Goal: Task Accomplishment & Management: Complete application form

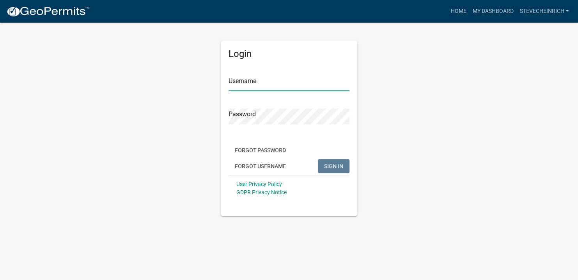
type input "stevecheinrich"
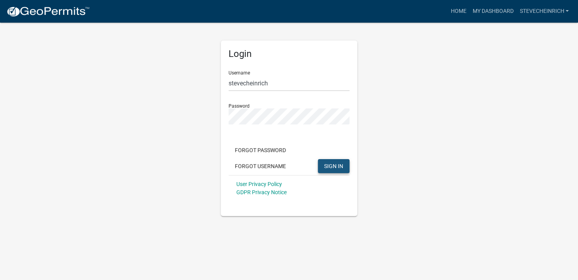
click at [331, 166] on span "SIGN IN" at bounding box center [333, 166] width 19 height 6
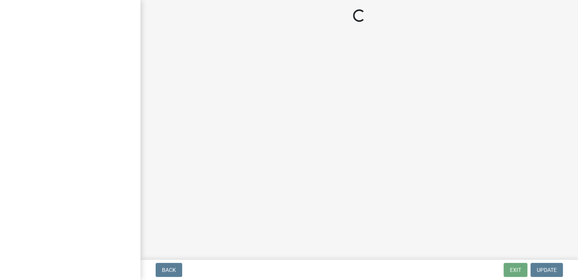
select select "IN"
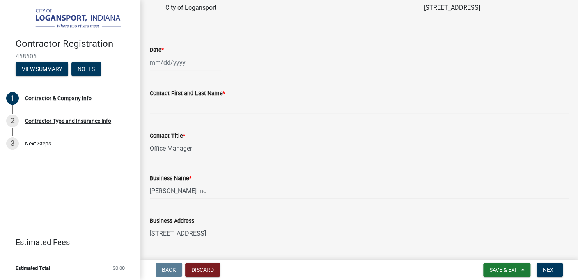
scroll to position [273, 0]
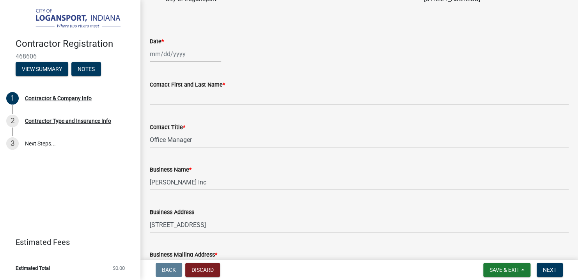
click at [150, 62] on div at bounding box center [185, 54] width 71 height 16
select select "8"
select select "2025"
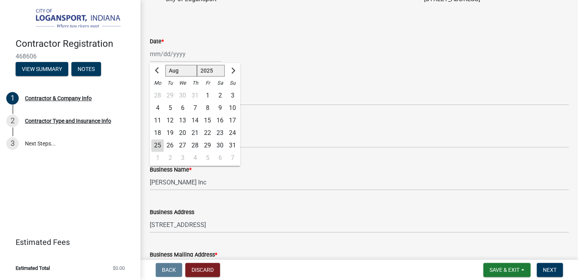
click at [158, 152] on div "25" at bounding box center [157, 146] width 12 height 12
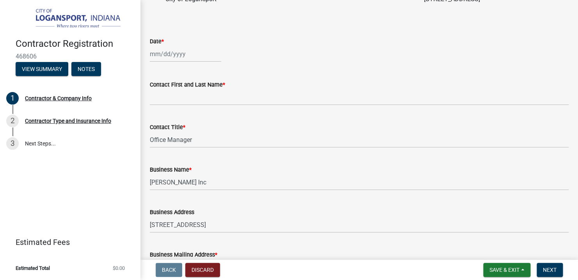
type input "08/25/2025"
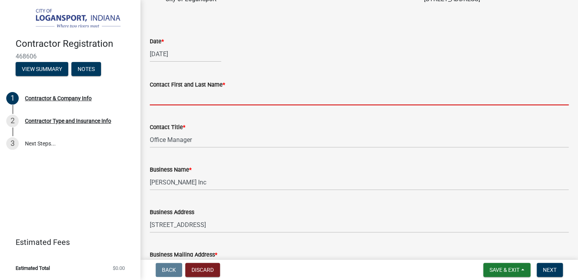
click at [158, 105] on input "Contact First and Last Name *" at bounding box center [359, 97] width 419 height 16
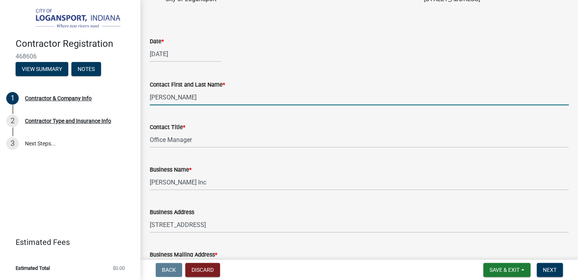
type input "Steve C Heinrich"
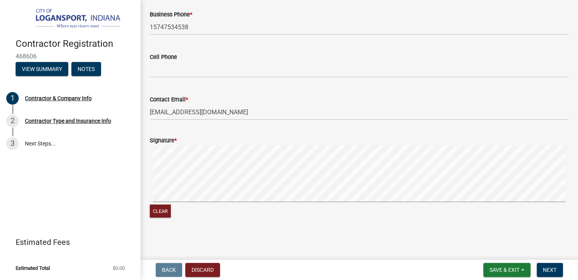
scroll to position [714, 0]
click at [227, 211] on div "Clear" at bounding box center [359, 182] width 419 height 74
click at [156, 212] on button "Clear" at bounding box center [160, 210] width 21 height 13
click at [212, 221] on wm-data-entity-input "Signature * Clear" at bounding box center [359, 175] width 419 height 99
click at [214, 206] on div "Clear" at bounding box center [359, 182] width 419 height 74
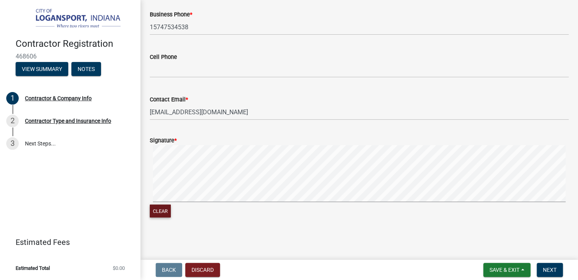
click at [268, 204] on div "Clear" at bounding box center [359, 182] width 419 height 74
click at [550, 270] on span "Next" at bounding box center [550, 270] width 14 height 6
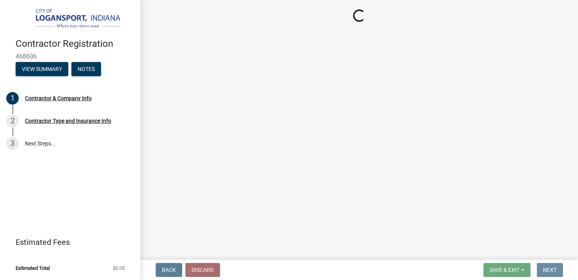
scroll to position [0, 0]
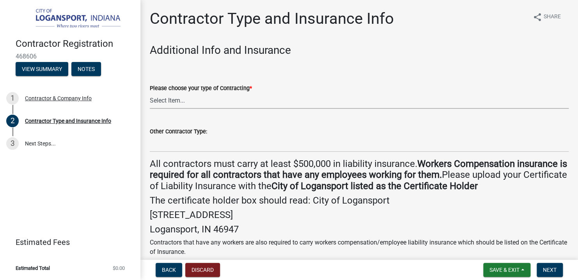
click at [163, 103] on select "Select Item... Plumber General HVAC Other Roofer Tree Service Demolition" at bounding box center [359, 101] width 419 height 16
click at [150, 93] on select "Select Item... Plumber General HVAC Other Roofer Tree Service Demolition" at bounding box center [359, 101] width 419 height 16
select select "6ed46f1b-89b7-48af-a87c-a0d63f2447d2"
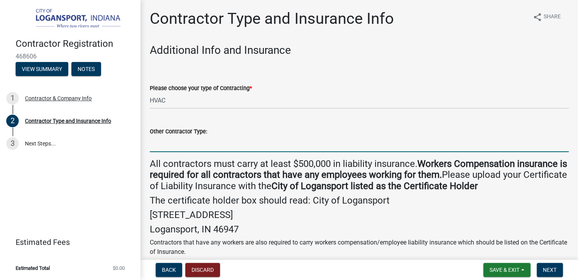
click at [165, 149] on input "Other Contractor Type:" at bounding box center [359, 144] width 419 height 16
type input "Plumbing"
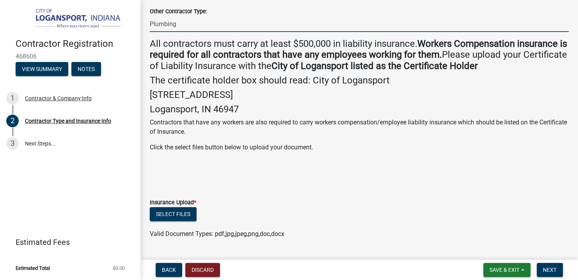
scroll to position [156, 0]
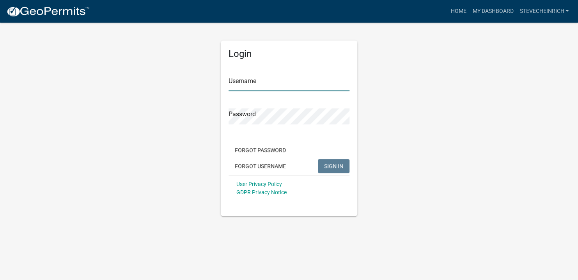
type input "stevecheinrich"
click at [328, 166] on span "SIGN IN" at bounding box center [333, 166] width 19 height 6
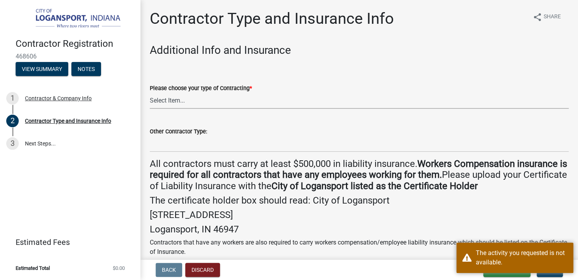
click at [188, 101] on select "Select Item... Plumber General HVAC Other Roofer Tree Service Demolition" at bounding box center [359, 101] width 419 height 16
click at [150, 93] on select "Select Item... Plumber General HVAC Other Roofer Tree Service Demolition" at bounding box center [359, 101] width 419 height 16
select select "6ed46f1b-89b7-48af-a87c-a0d63f2447d2"
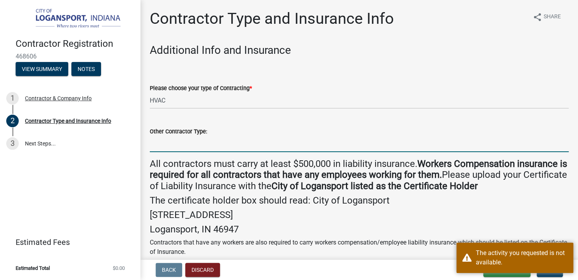
click at [167, 145] on input "Other Contractor Type:" at bounding box center [359, 144] width 419 height 16
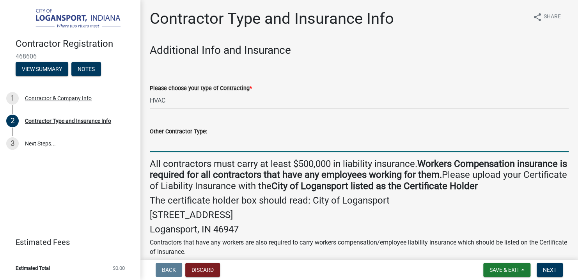
type input "Plumbing"
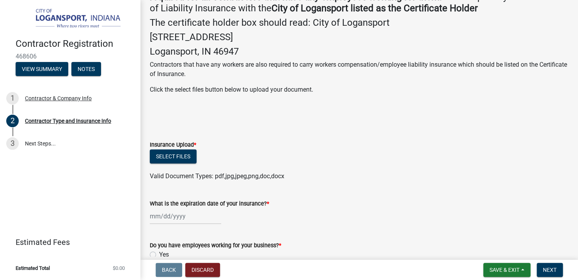
scroll to position [195, 0]
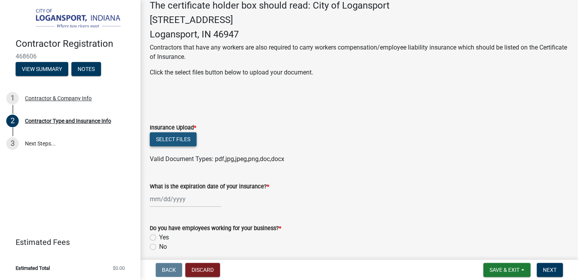
click at [170, 139] on button "Select files" at bounding box center [173, 139] width 47 height 14
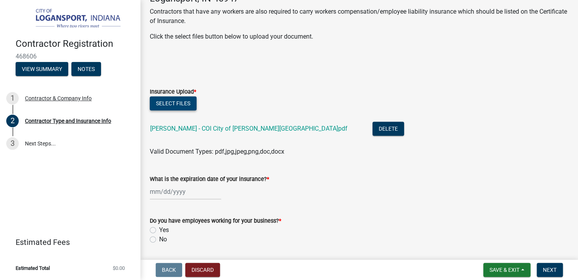
scroll to position [300, 0]
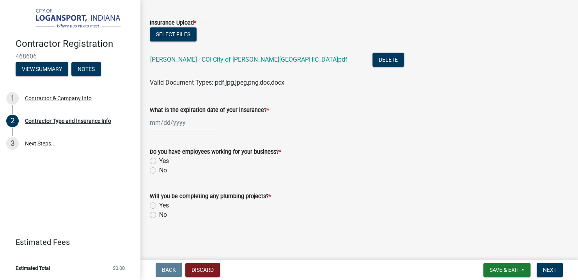
click at [149, 124] on div "What is the expiration date of your insurance? *" at bounding box center [359, 112] width 431 height 36
select select "8"
select select "2025"
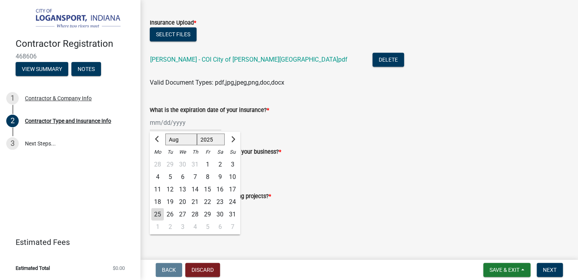
click at [151, 125] on div "Jan Feb Mar Apr May Jun Jul Aug Sep Oct Nov Dec 1525 1526 1527 1528 1529 1530 1…" at bounding box center [185, 123] width 71 height 16
click at [233, 138] on span "Next month" at bounding box center [232, 139] width 6 height 6
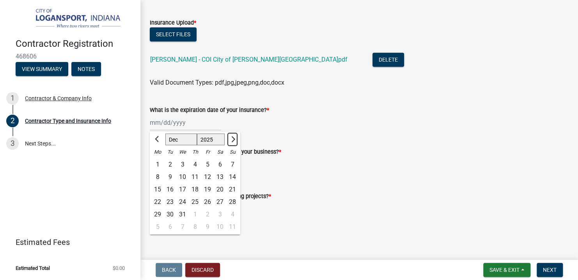
click at [233, 138] on span "Next month" at bounding box center [232, 139] width 6 height 6
select select "1"
select select "2026"
click at [233, 138] on span "Next month" at bounding box center [232, 139] width 6 height 6
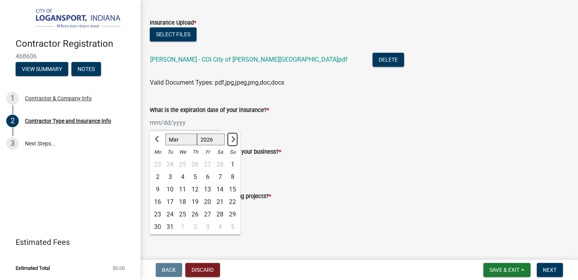
click at [233, 138] on span "Next month" at bounding box center [232, 139] width 6 height 6
select select "7"
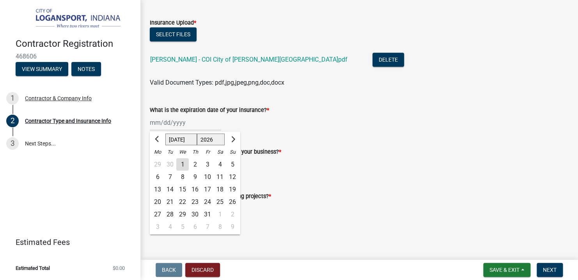
click at [183, 163] on div "1" at bounding box center [182, 164] width 12 height 12
type input "07/01/2026"
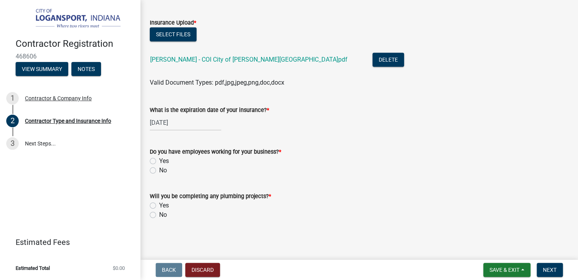
click at [159, 161] on label "Yes" at bounding box center [164, 160] width 10 height 9
click at [159, 161] on input "Yes" at bounding box center [161, 158] width 5 height 5
radio input "true"
click at [159, 206] on label "Yes" at bounding box center [164, 205] width 10 height 9
click at [159, 206] on input "Yes" at bounding box center [161, 203] width 5 height 5
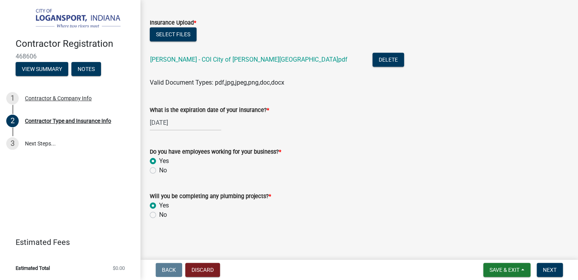
radio input "true"
click at [159, 216] on label "No" at bounding box center [163, 214] width 8 height 9
click at [159, 215] on input "No" at bounding box center [161, 212] width 5 height 5
radio input "true"
click at [551, 271] on span "Next" at bounding box center [550, 270] width 14 height 6
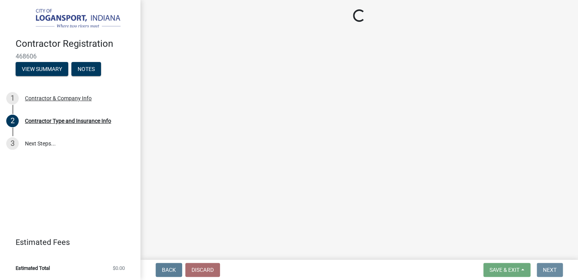
scroll to position [0, 0]
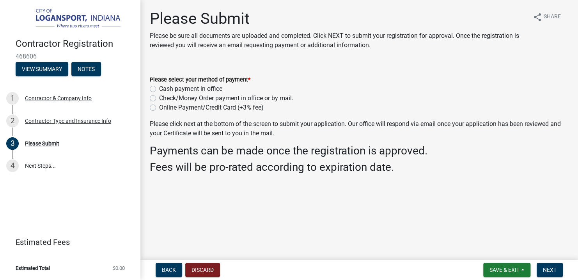
click at [159, 99] on label "Check/Money Order payment in office or by mail." at bounding box center [226, 98] width 134 height 9
click at [159, 99] on input "Check/Money Order payment in office or by mail." at bounding box center [161, 96] width 5 height 5
radio input "true"
click at [551, 270] on span "Next" at bounding box center [550, 270] width 14 height 6
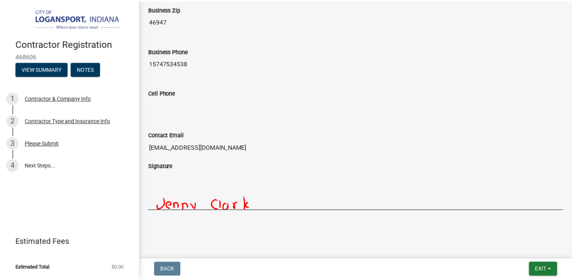
scroll to position [711, 0]
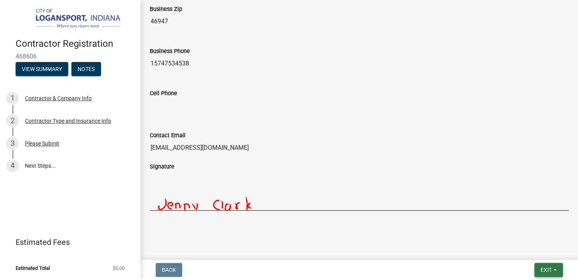
click at [541, 270] on span "Exit" at bounding box center [546, 270] width 11 height 6
click at [519, 252] on button "Save & Exit" at bounding box center [532, 249] width 62 height 19
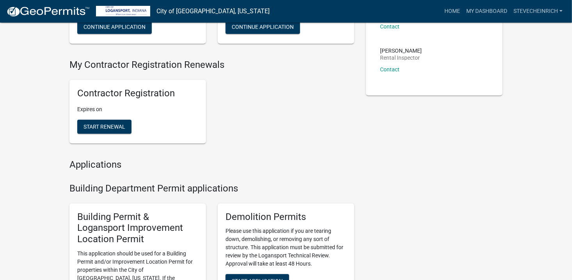
scroll to position [117, 0]
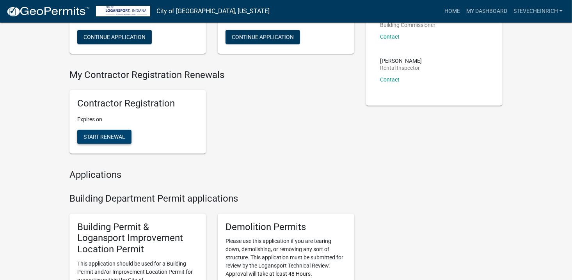
click at [99, 135] on span "Start Renewal" at bounding box center [104, 137] width 42 height 6
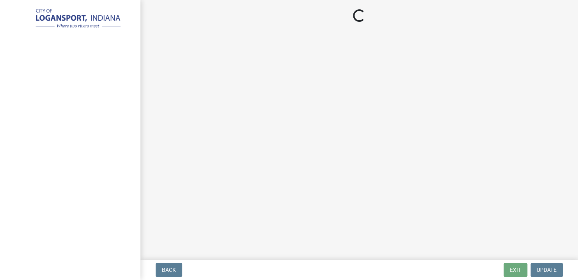
select select "IN"
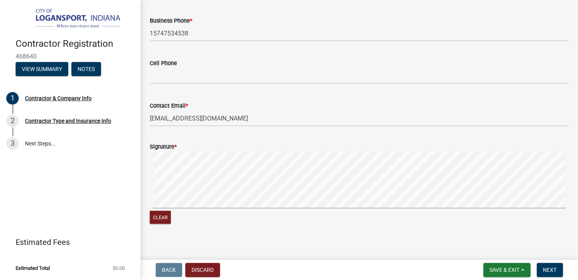
scroll to position [714, 0]
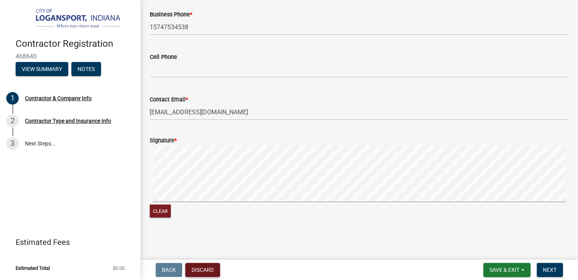
click at [206, 271] on button "Discard" at bounding box center [202, 270] width 35 height 14
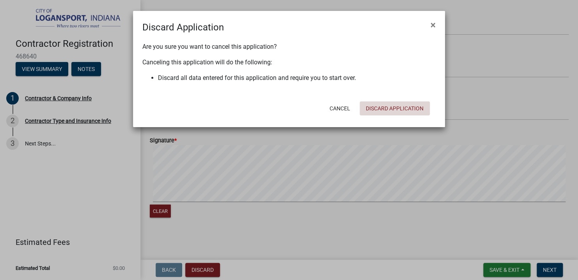
click at [385, 108] on button "Discard Application" at bounding box center [395, 108] width 70 height 14
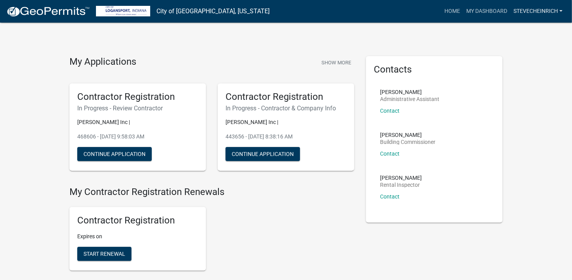
click at [560, 10] on link "SteveCHeinrich" at bounding box center [537, 11] width 55 height 15
click at [513, 78] on link "Logout" at bounding box center [532, 76] width 67 height 19
